Goal: Contribute content: Add original content to the website for others to see

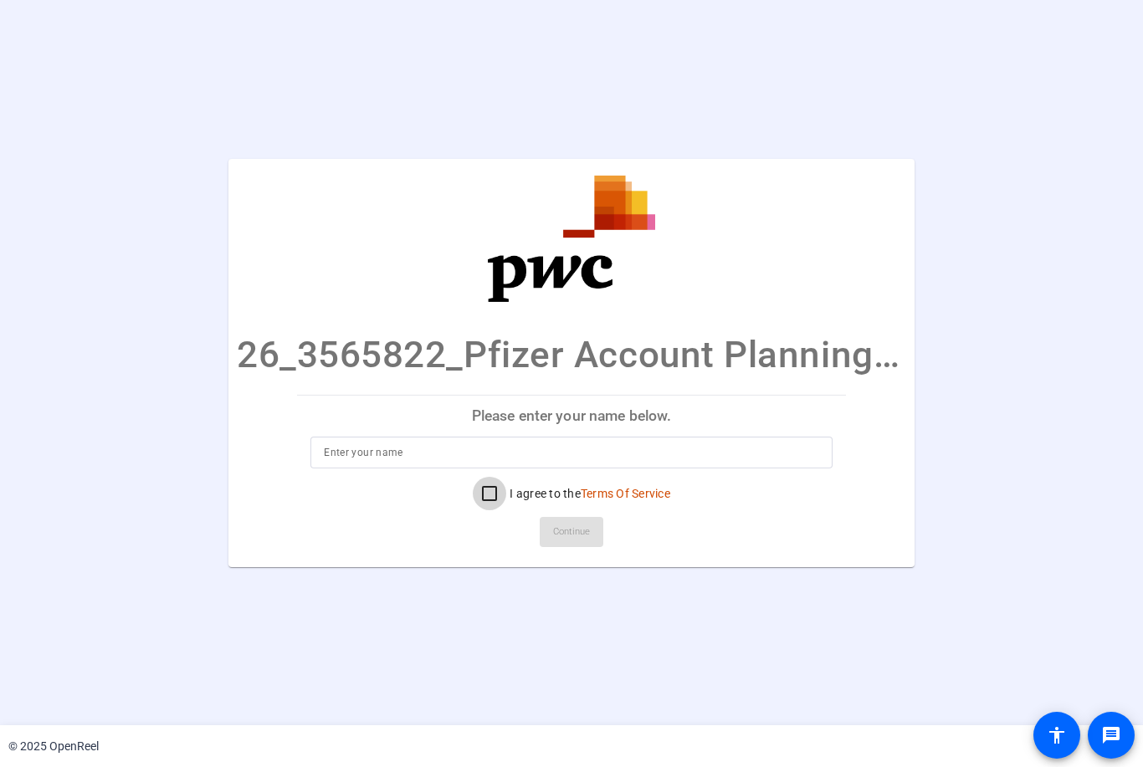
click at [484, 490] on input "I agree to the Terms Of Service" at bounding box center [489, 493] width 33 height 33
checkbox input "true"
click at [509, 454] on input at bounding box center [571, 453] width 495 height 20
type input "[PERSON_NAME]"
click at [569, 525] on span "Continue" at bounding box center [571, 532] width 37 height 25
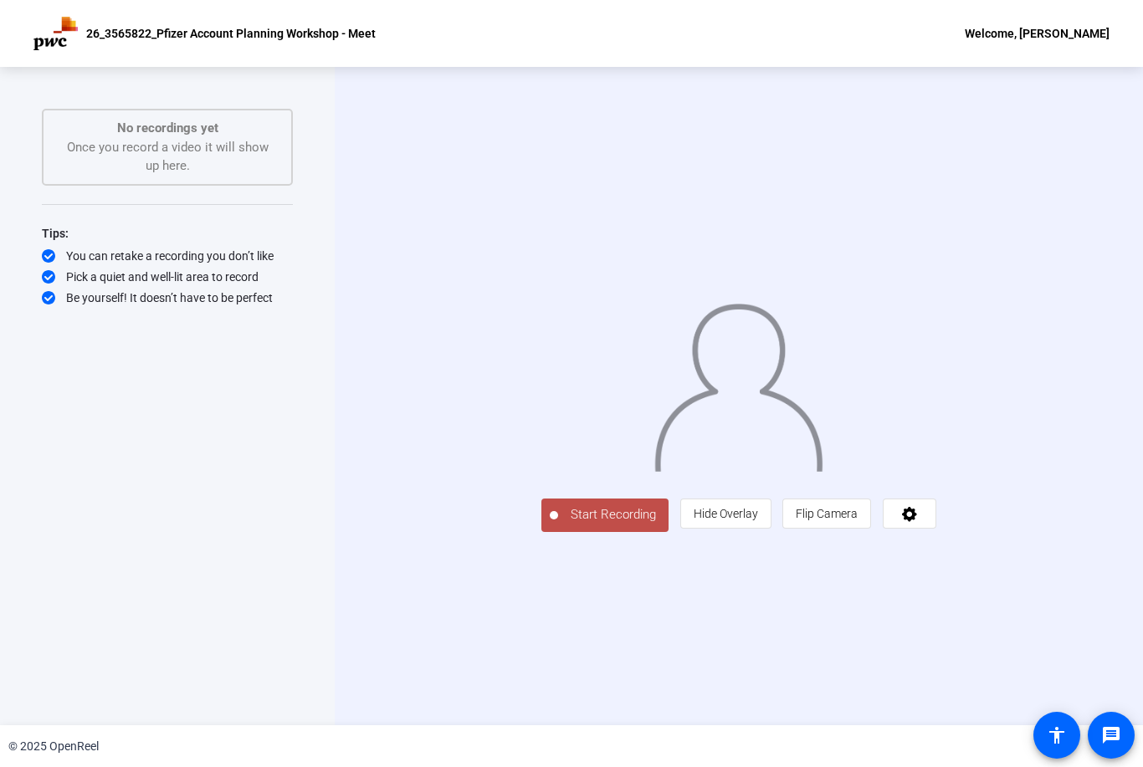
click at [558, 525] on span "Start Recording" at bounding box center [613, 514] width 110 height 19
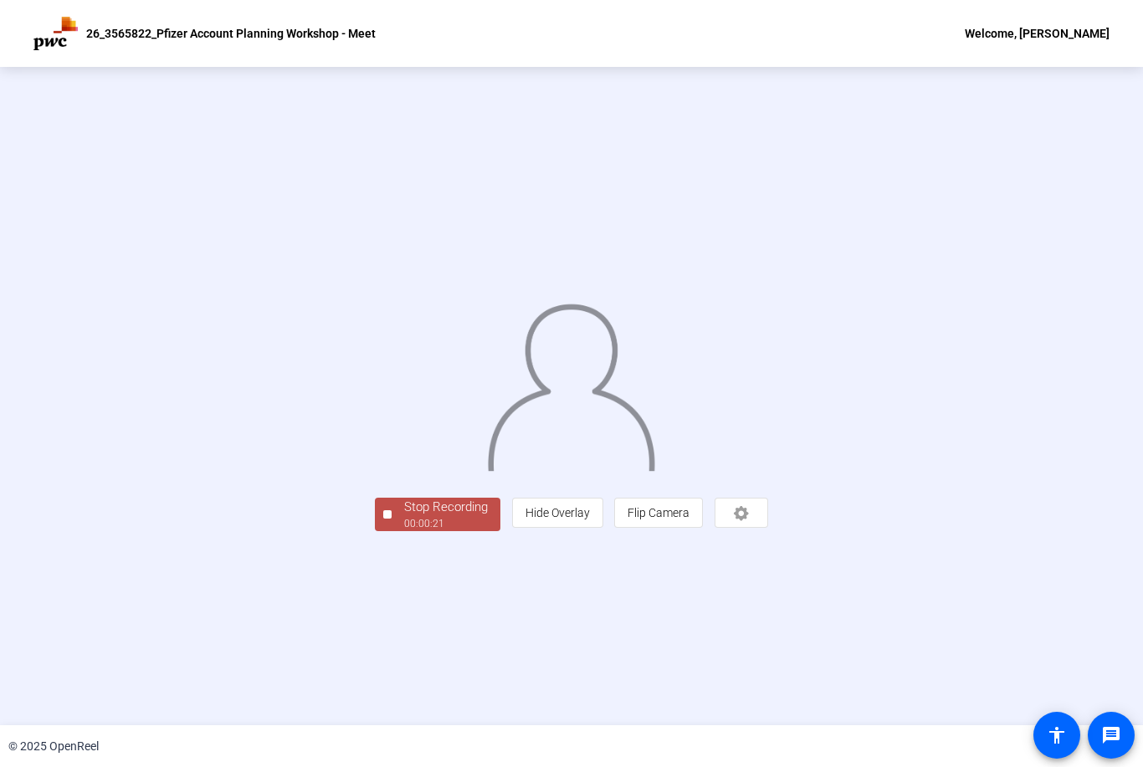
click at [404, 517] on div "Stop Recording" at bounding box center [446, 507] width 84 height 19
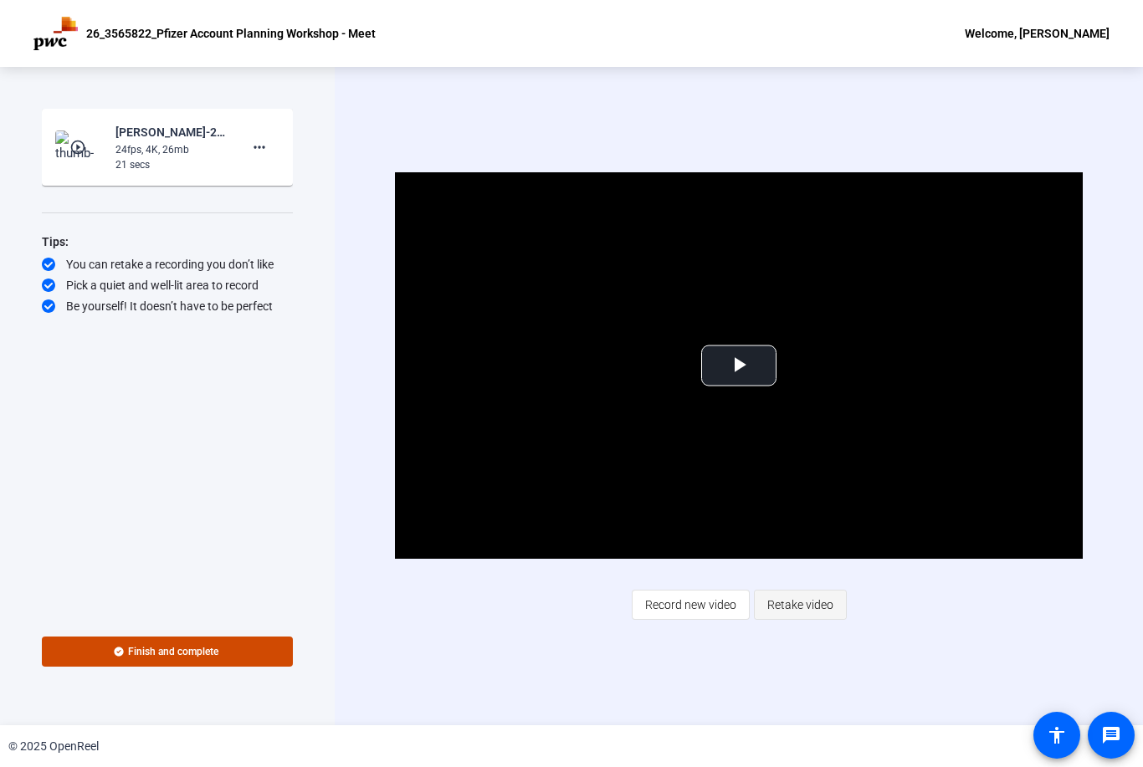
click at [806, 602] on span "Retake video" at bounding box center [800, 605] width 66 height 32
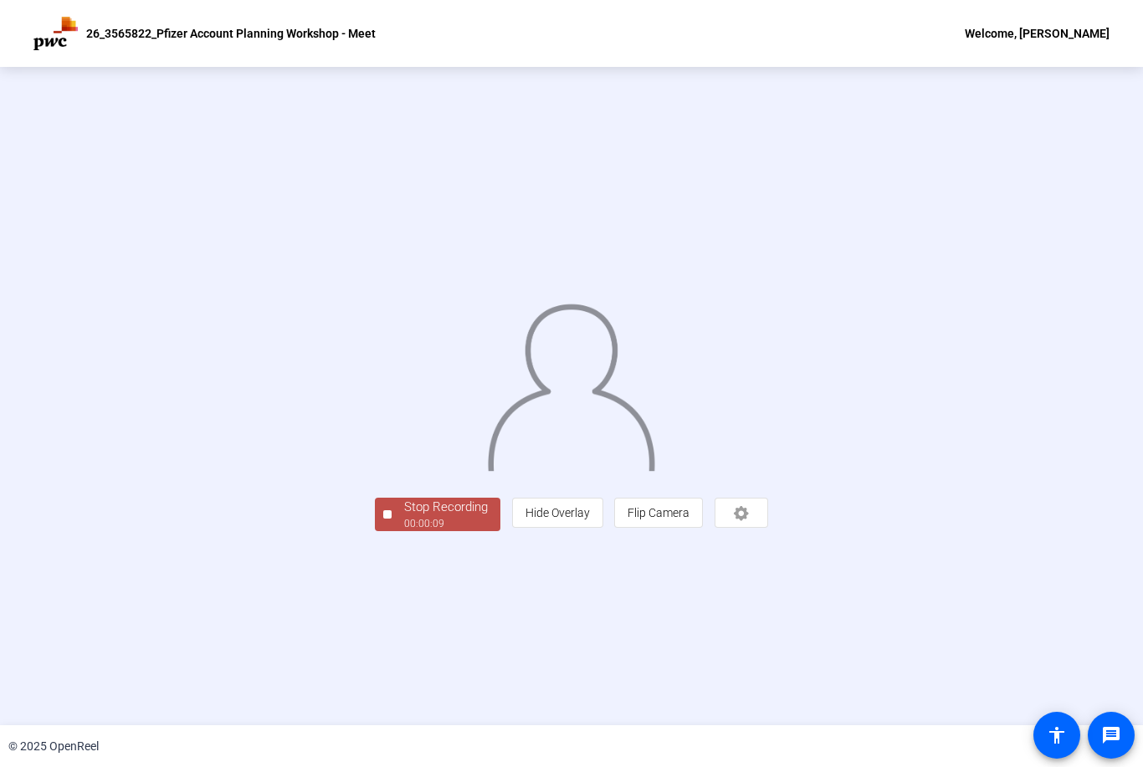
click at [404, 517] on div "Stop Recording" at bounding box center [446, 507] width 84 height 19
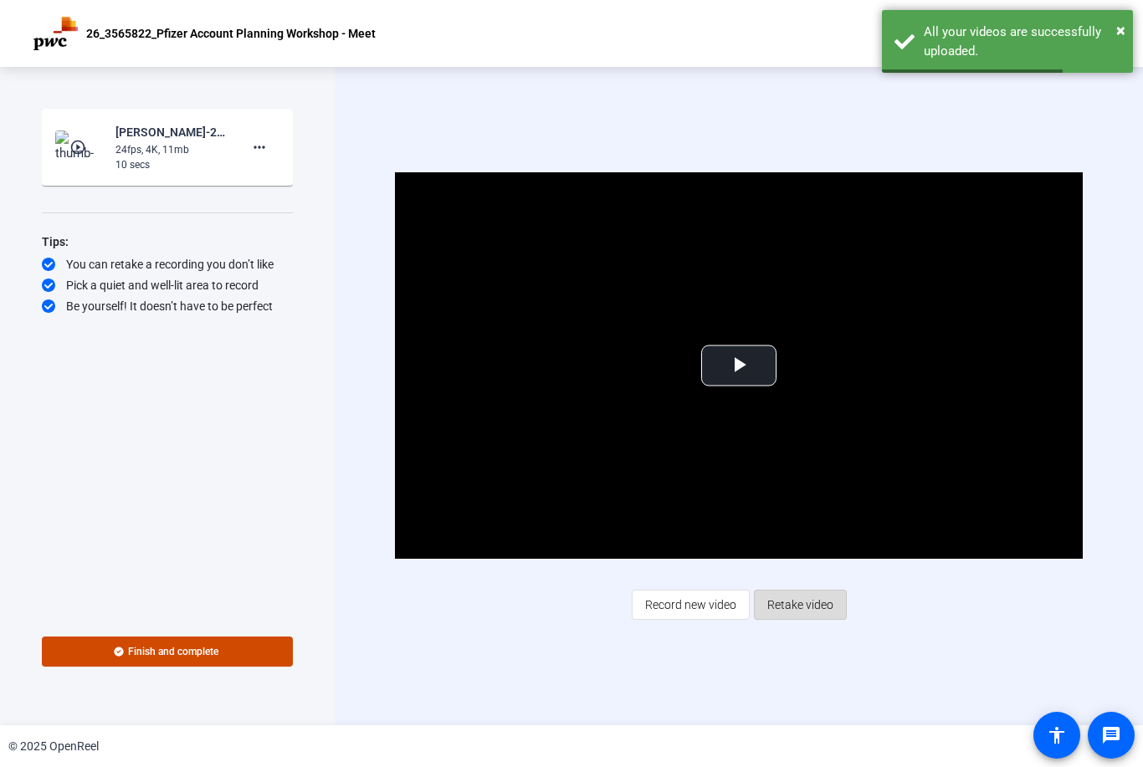
click at [801, 622] on span at bounding box center [800, 605] width 91 height 40
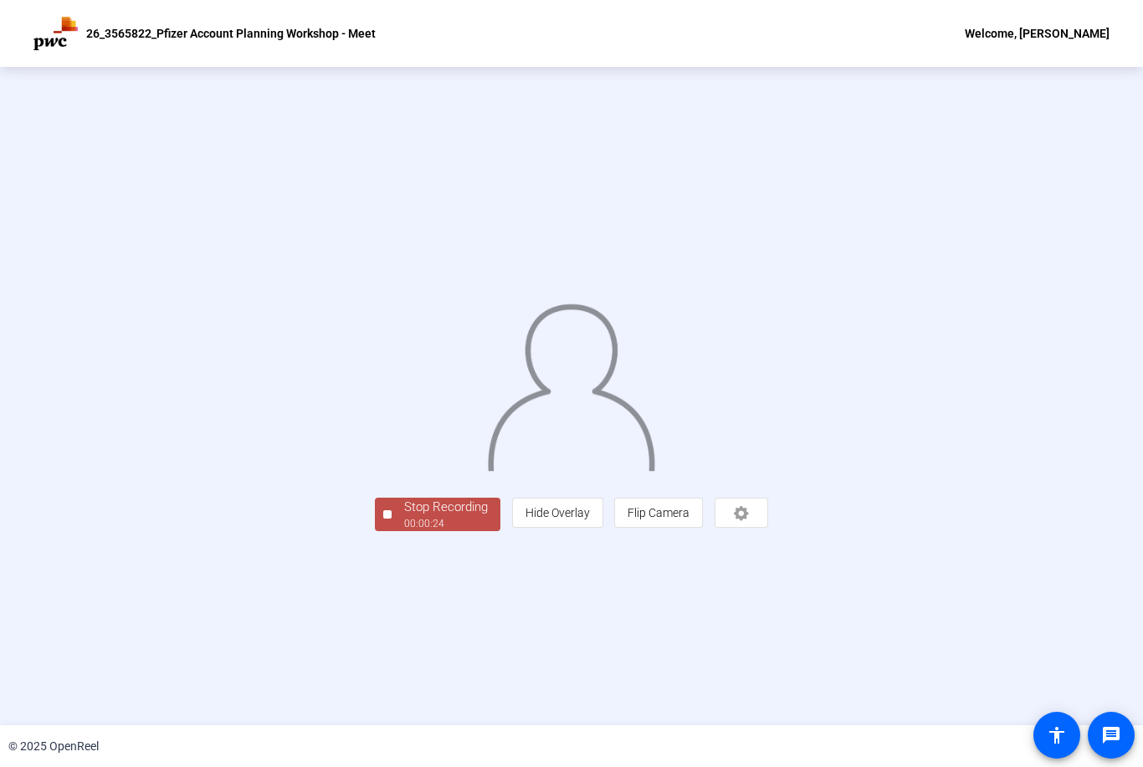
click at [404, 517] on div "Stop Recording" at bounding box center [446, 507] width 84 height 19
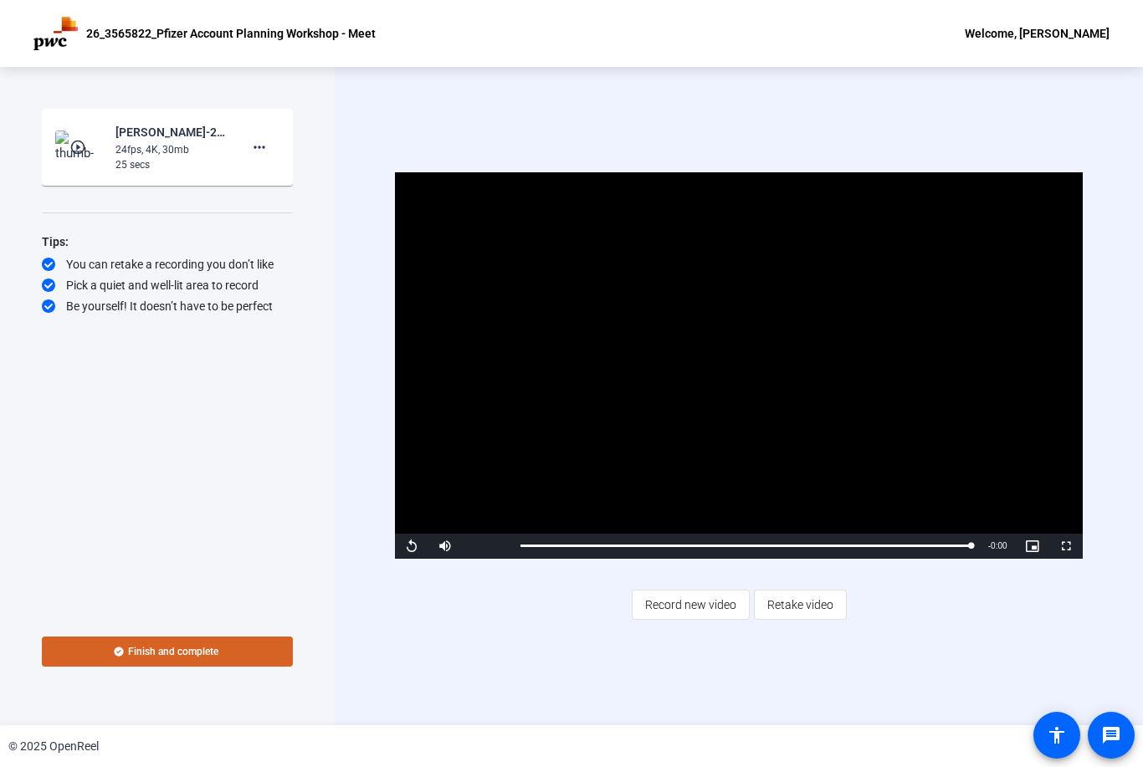
click at [207, 647] on span "Finish and complete" at bounding box center [173, 651] width 90 height 13
